Goal: Information Seeking & Learning: Learn about a topic

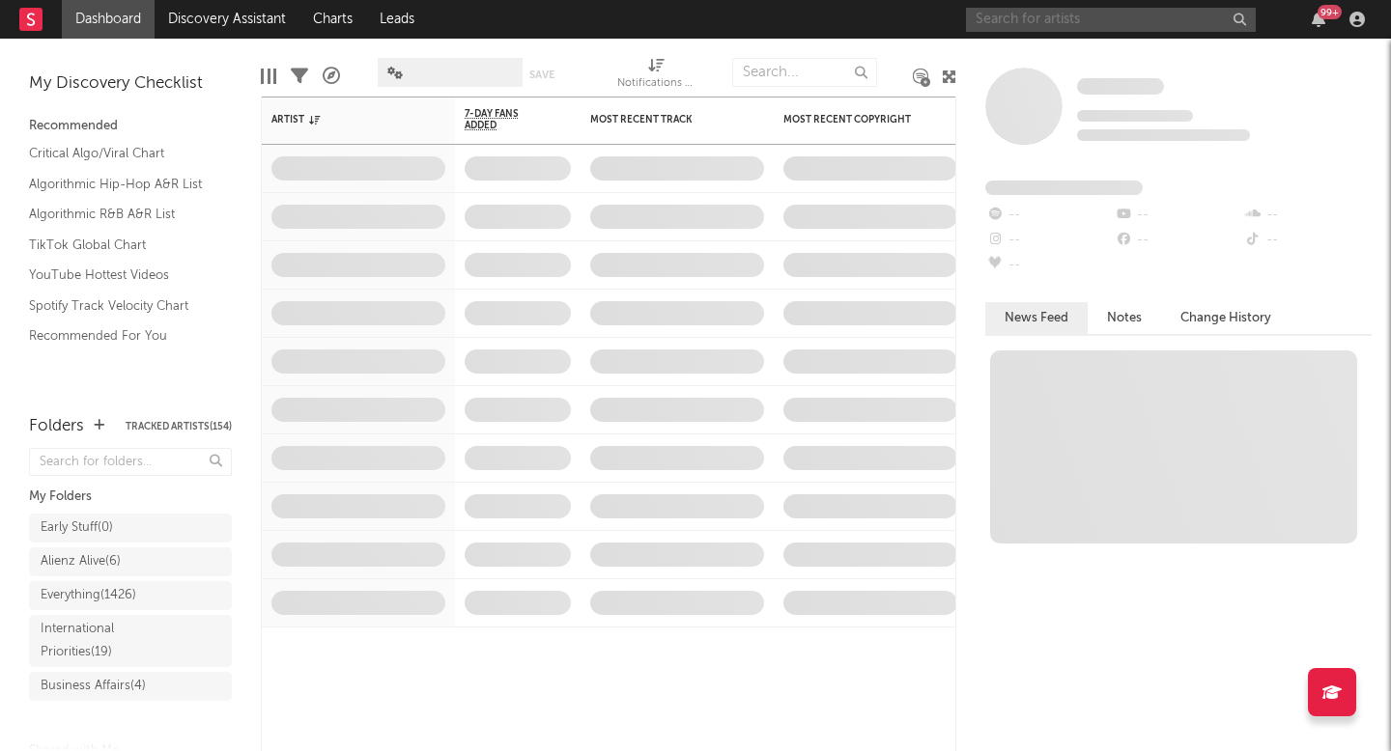
click at [1076, 21] on input "text" at bounding box center [1111, 20] width 290 height 24
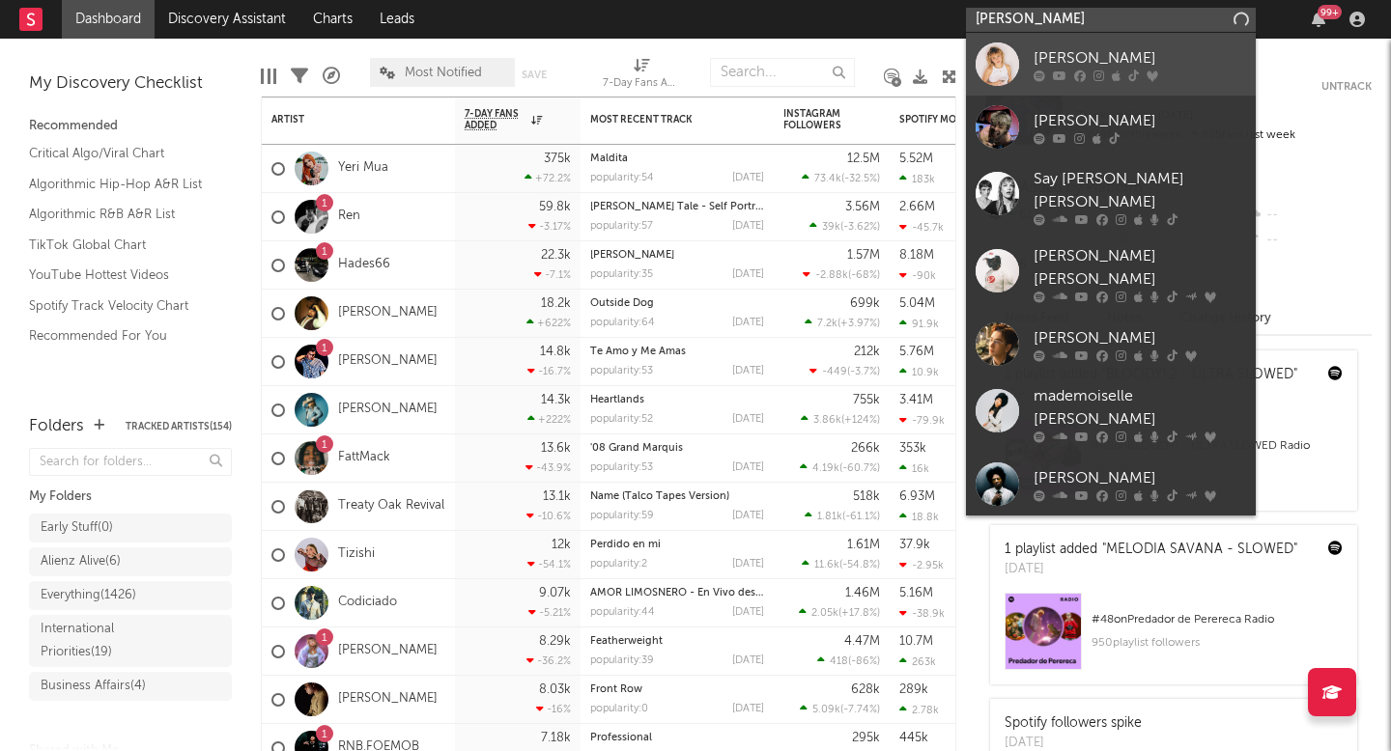
type input "[PERSON_NAME]"
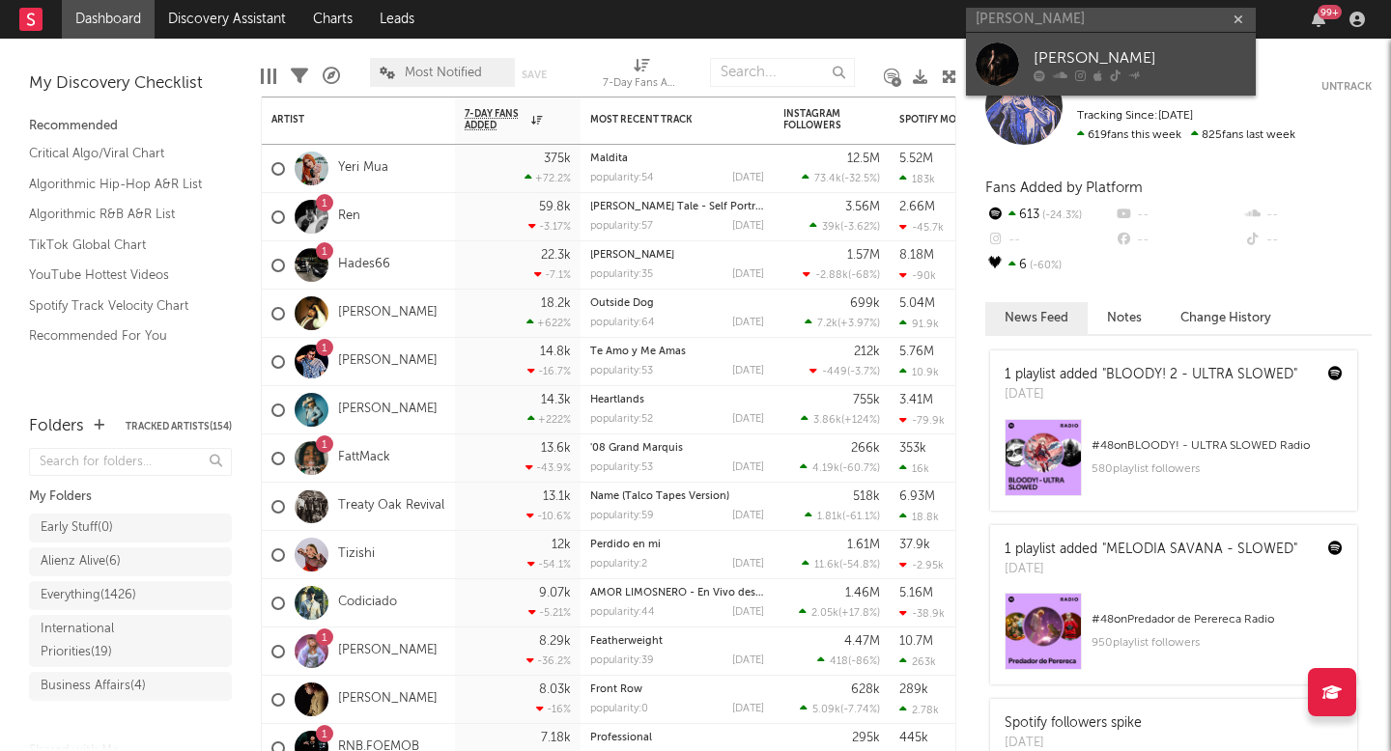
click at [1124, 41] on link "[PERSON_NAME]" at bounding box center [1111, 64] width 290 height 63
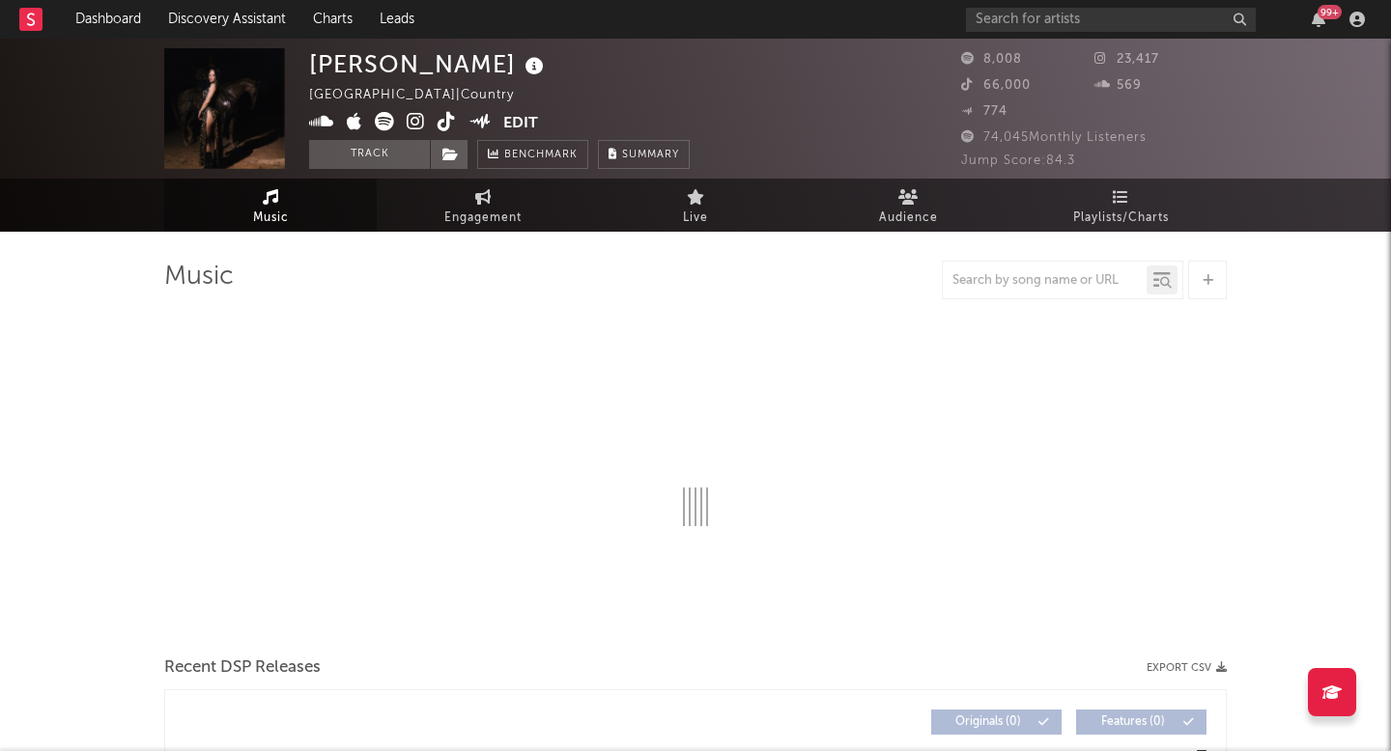
select select "6m"
